Goal: Check status: Check status

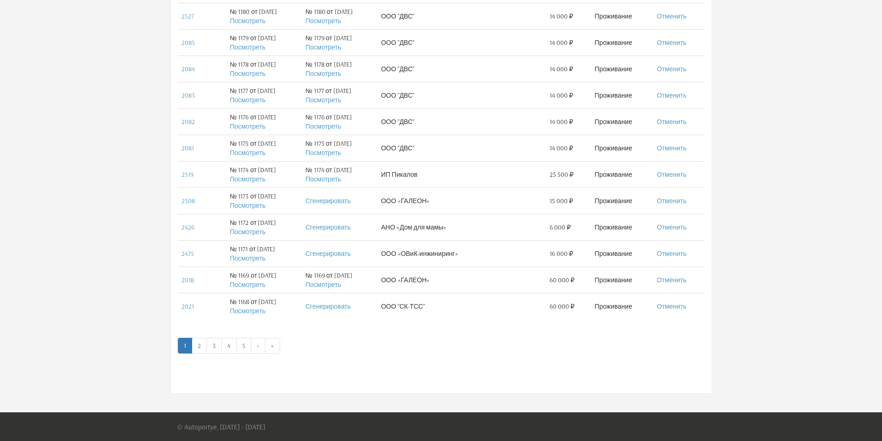
scroll to position [474, 0]
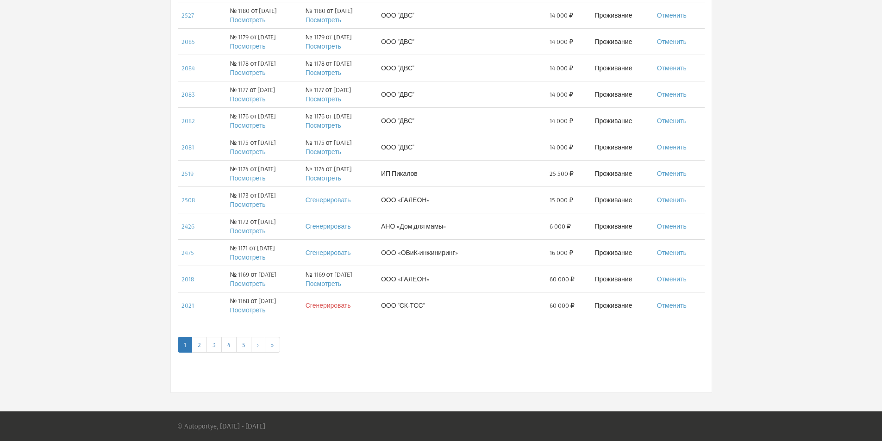
click at [351, 305] on link "Сгенерировать" at bounding box center [327, 305] width 45 height 8
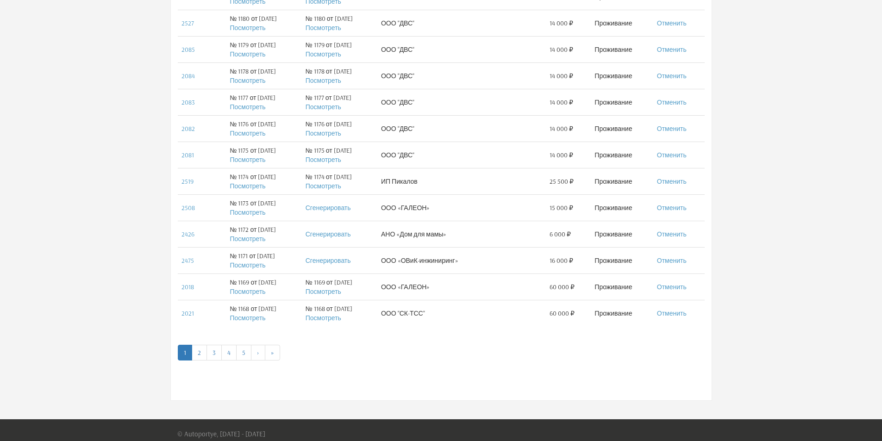
scroll to position [474, 0]
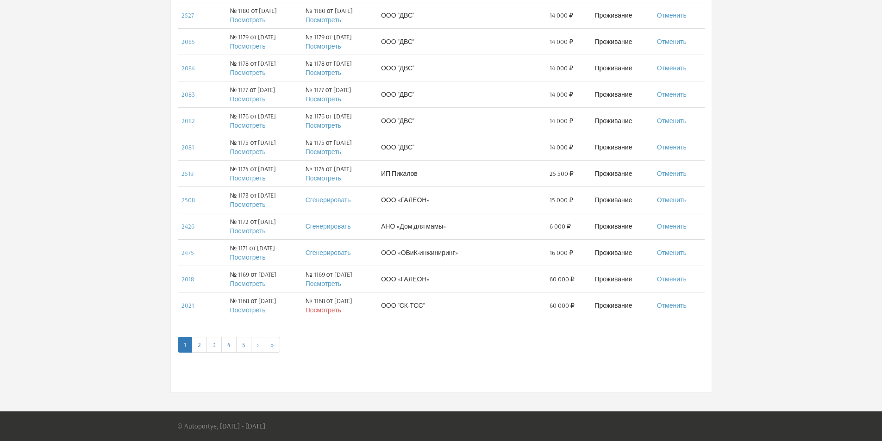
click at [341, 309] on link "Посмотреть" at bounding box center [323, 310] width 36 height 8
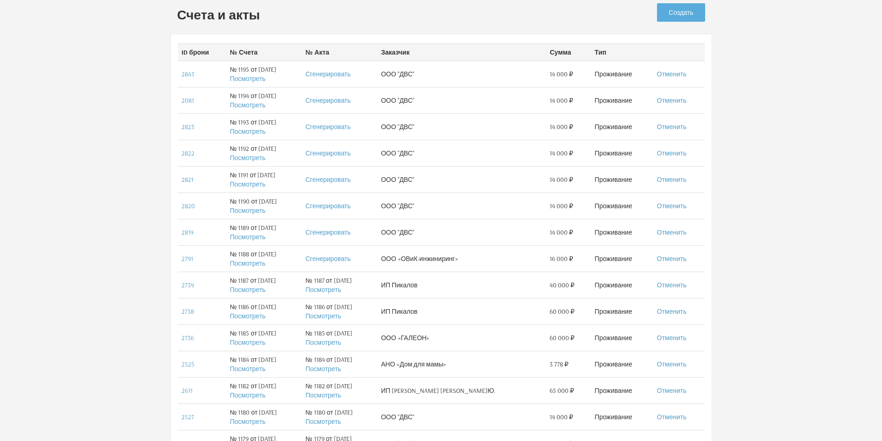
scroll to position [58, 0]
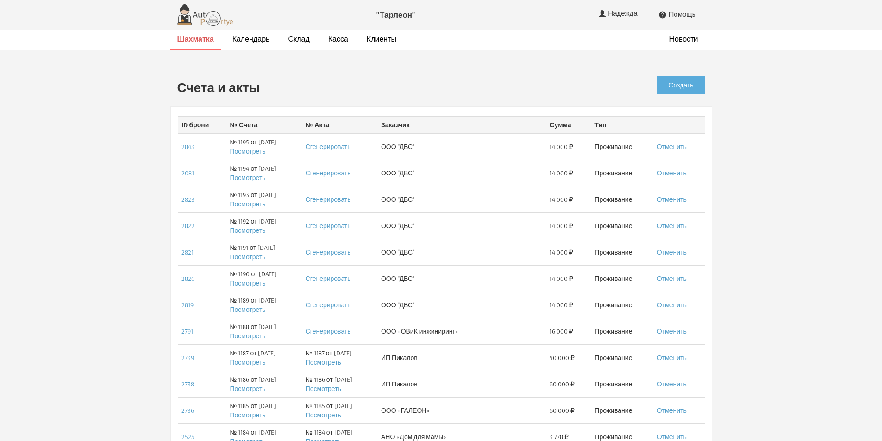
click at [181, 38] on strong "Шахматка" at bounding box center [195, 38] width 37 height 9
